Goal: Complete application form

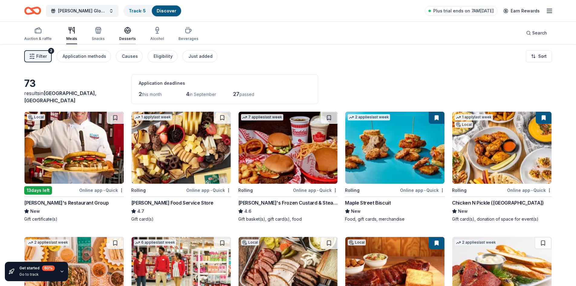
click at [124, 29] on icon "button" at bounding box center [127, 30] width 7 height 7
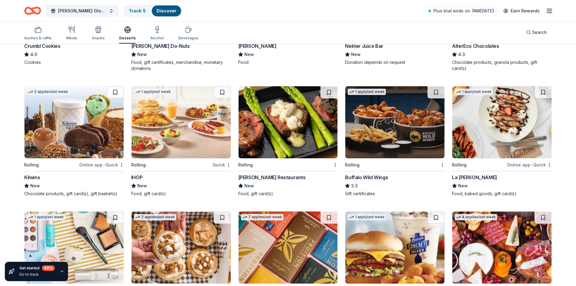
scroll to position [574, 0]
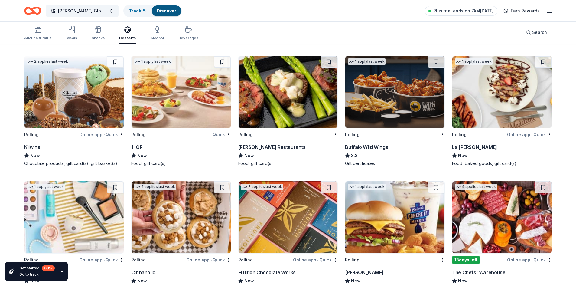
click at [395, 115] on img at bounding box center [394, 92] width 99 height 72
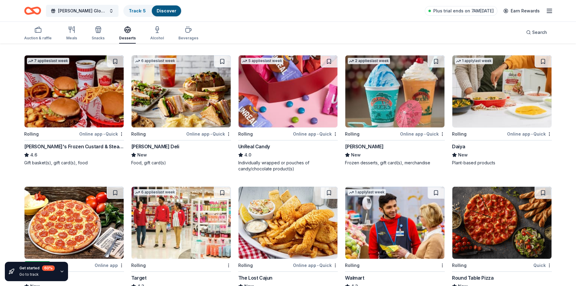
scroll to position [0, 0]
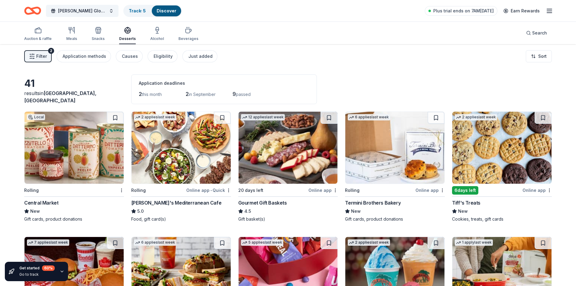
click at [503, 162] on img at bounding box center [501, 147] width 99 height 72
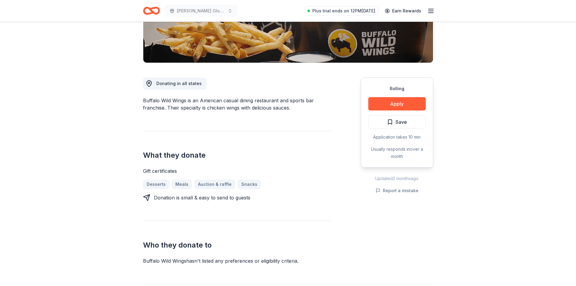
scroll to position [30, 0]
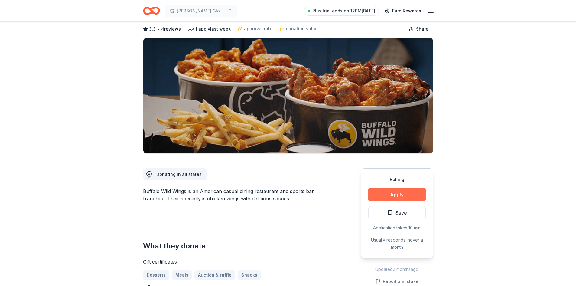
click at [413, 194] on button "Apply" at bounding box center [396, 194] width 57 height 13
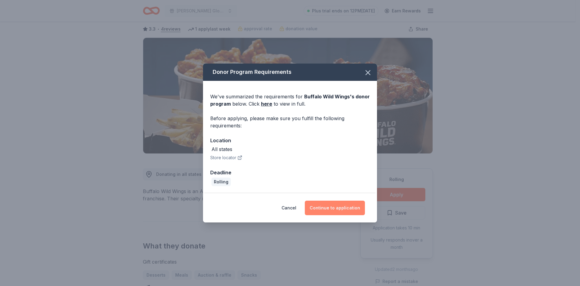
click at [335, 205] on button "Continue to application" at bounding box center [335, 207] width 60 height 15
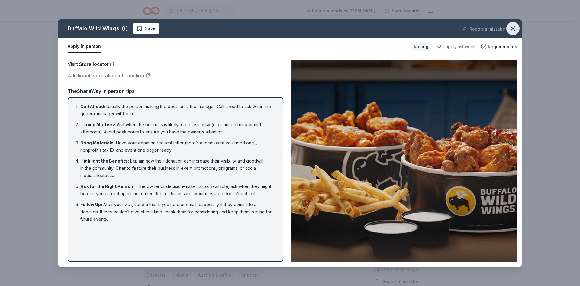
click at [514, 25] on icon "button" at bounding box center [513, 28] width 8 height 8
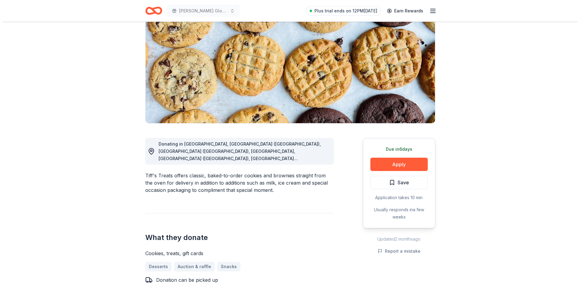
scroll to position [91, 0]
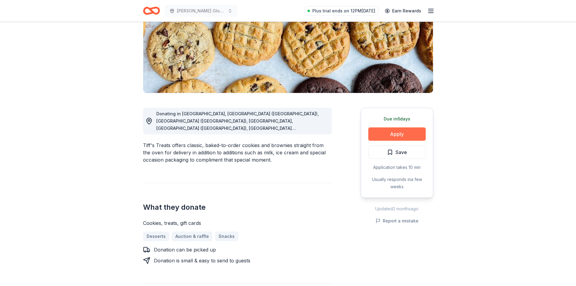
click at [397, 134] on button "Apply" at bounding box center [396, 133] width 57 height 13
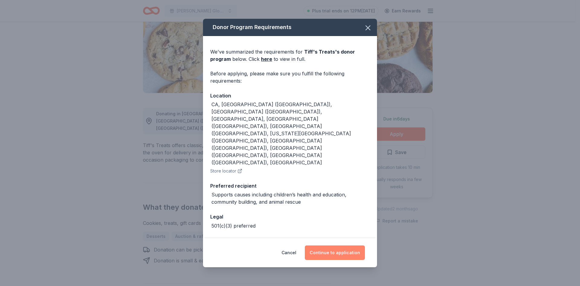
click at [333, 245] on button "Continue to application" at bounding box center [335, 252] width 60 height 15
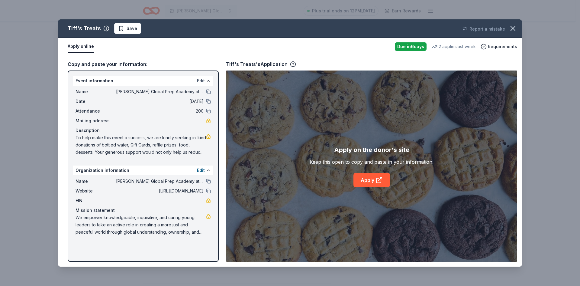
click at [199, 79] on button "Edit" at bounding box center [201, 80] width 8 height 7
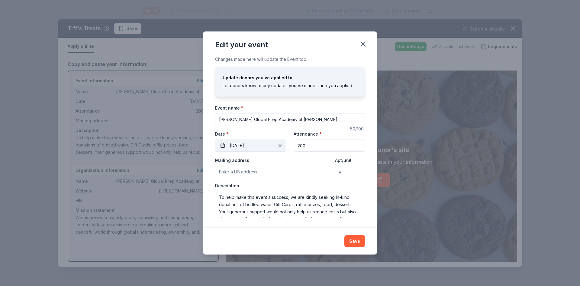
drag, startPoint x: 321, startPoint y: 149, endPoint x: 268, endPoint y: 147, distance: 52.3
click at [268, 147] on div "Event website Attendance * 200 Date * 09/16/2025" at bounding box center [290, 140] width 150 height 21
type input "40"
click at [357, 243] on button "Save" at bounding box center [354, 241] width 21 height 12
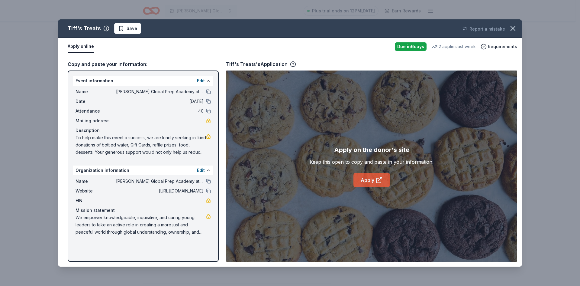
click at [369, 178] on link "Apply" at bounding box center [372, 180] width 37 height 15
